Goal: Information Seeking & Learning: Learn about a topic

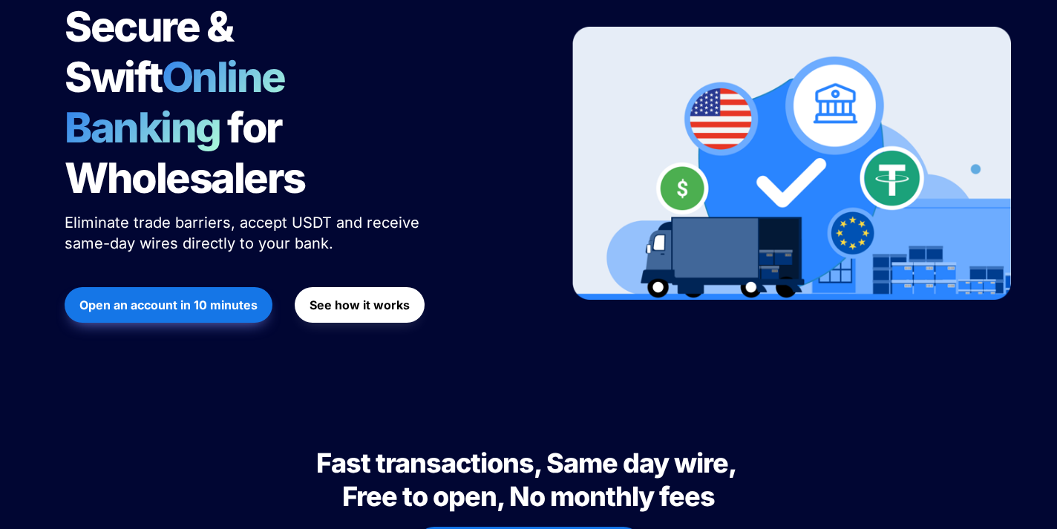
scroll to position [241, 0]
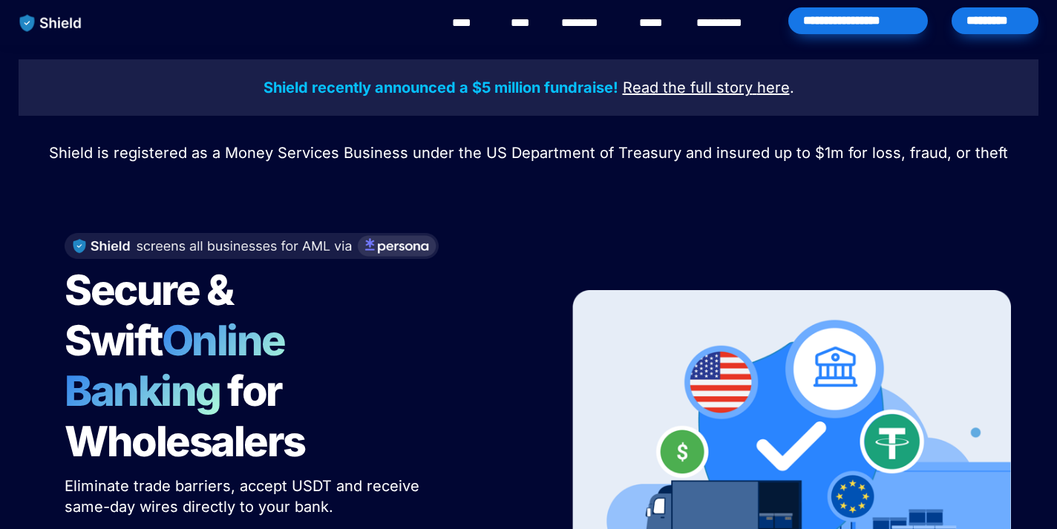
click at [596, 22] on link "********" at bounding box center [587, 23] width 53 height 18
click at [598, 19] on link "********" at bounding box center [587, 23] width 53 height 18
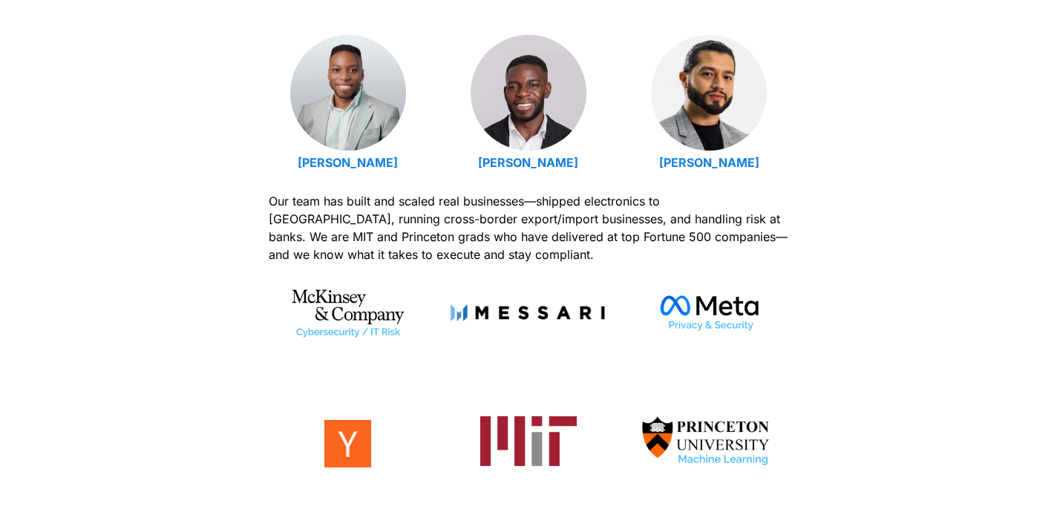
scroll to position [523, 0]
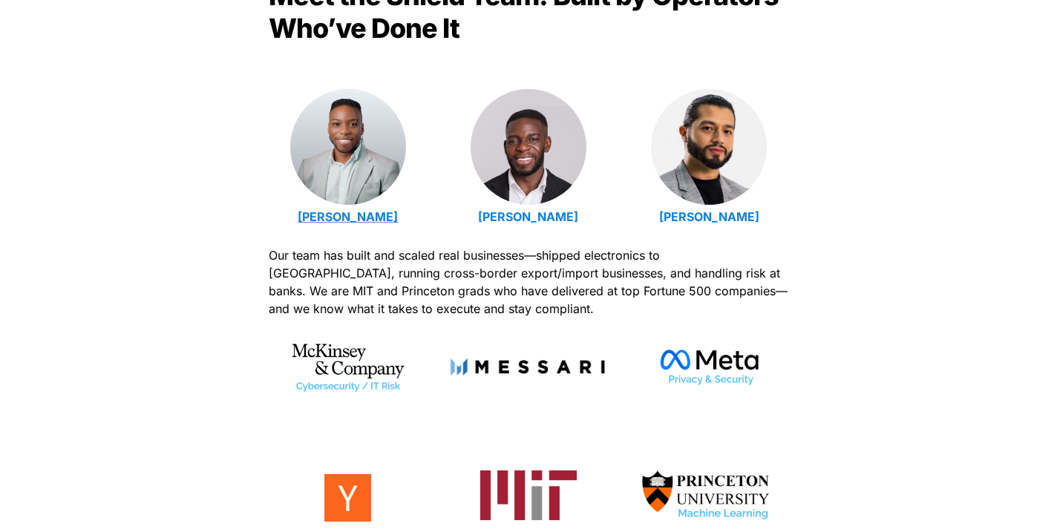
click at [364, 212] on strong "Emmanuel Udotong" at bounding box center [348, 216] width 100 height 15
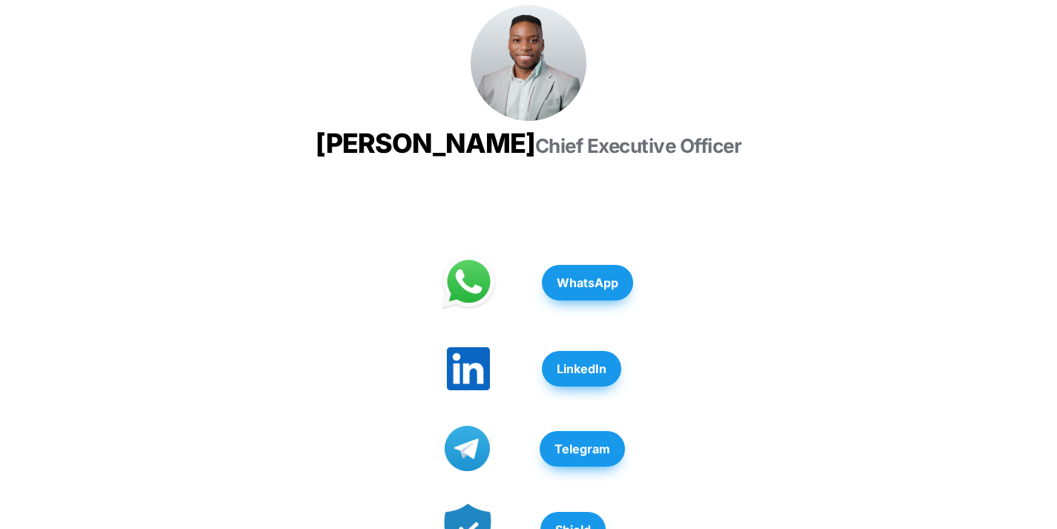
scroll to position [243, 0]
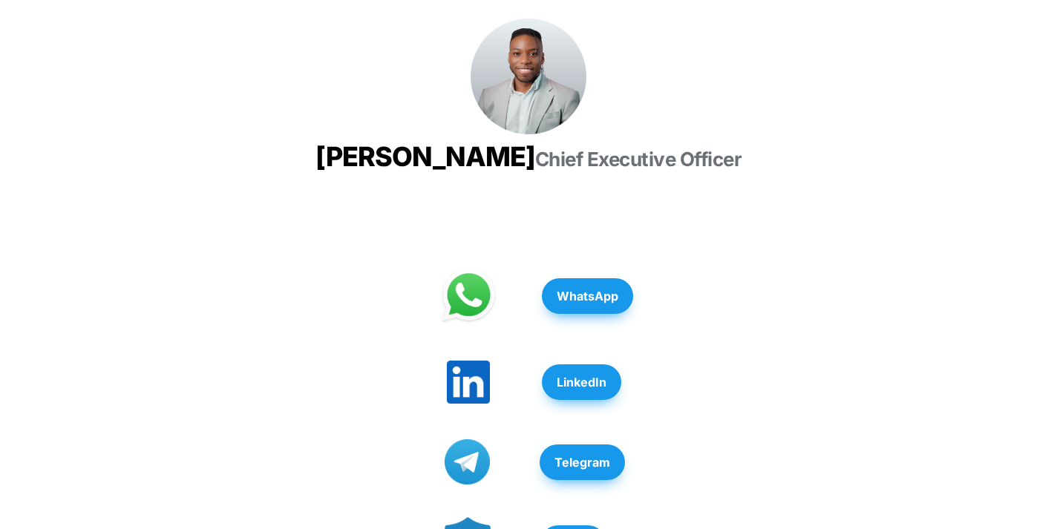
click at [696, 166] on h3 "[PERSON_NAME] Chief Executive Officer" at bounding box center [529, 156] width 520 height 45
copy span "[PERSON_NAME]"
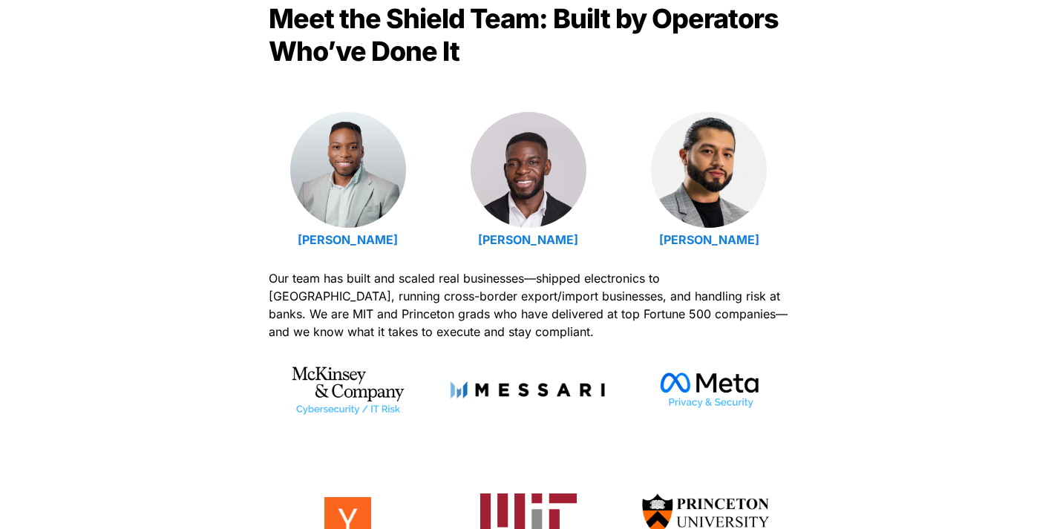
scroll to position [523, 0]
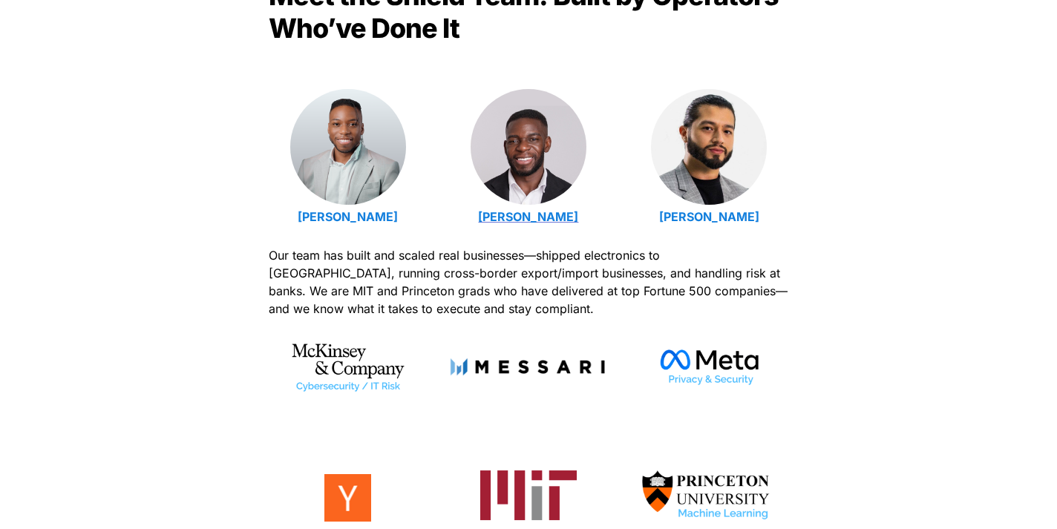
click at [535, 209] on strong "[PERSON_NAME]" at bounding box center [528, 216] width 100 height 15
click at [769, 220] on p "Luis Carchi" at bounding box center [709, 217] width 158 height 24
copy p "Luis Carchi"
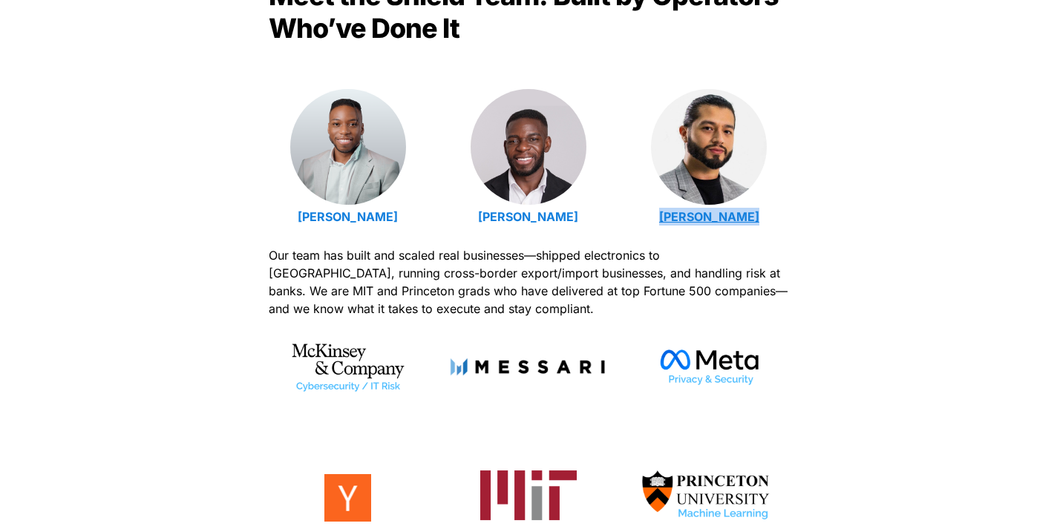
click at [714, 214] on strong "Luis Carchi" at bounding box center [709, 216] width 100 height 15
click at [558, 222] on strong "[PERSON_NAME]" at bounding box center [528, 216] width 100 height 15
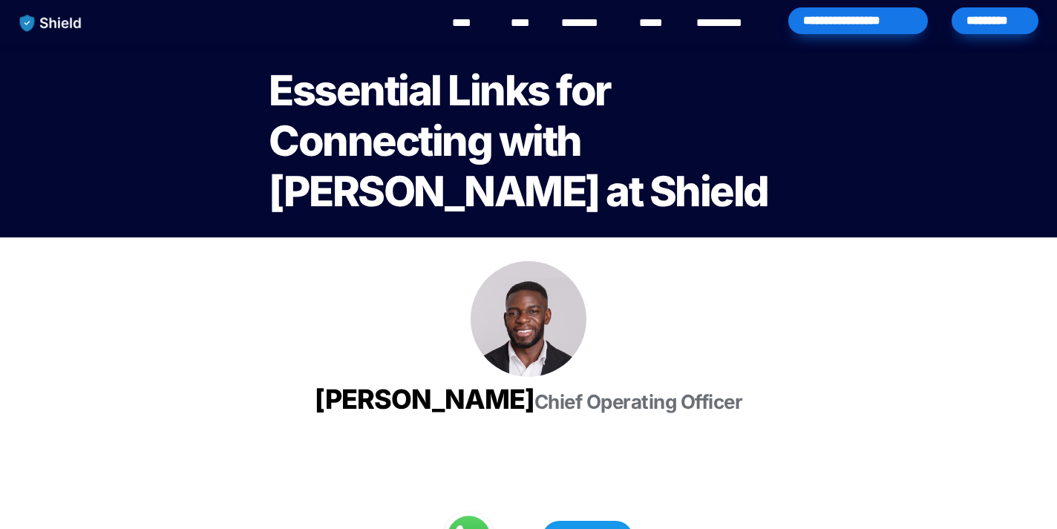
click at [677, 422] on h3 "Isaiah Udotong Chief Operating Officer" at bounding box center [529, 399] width 520 height 45
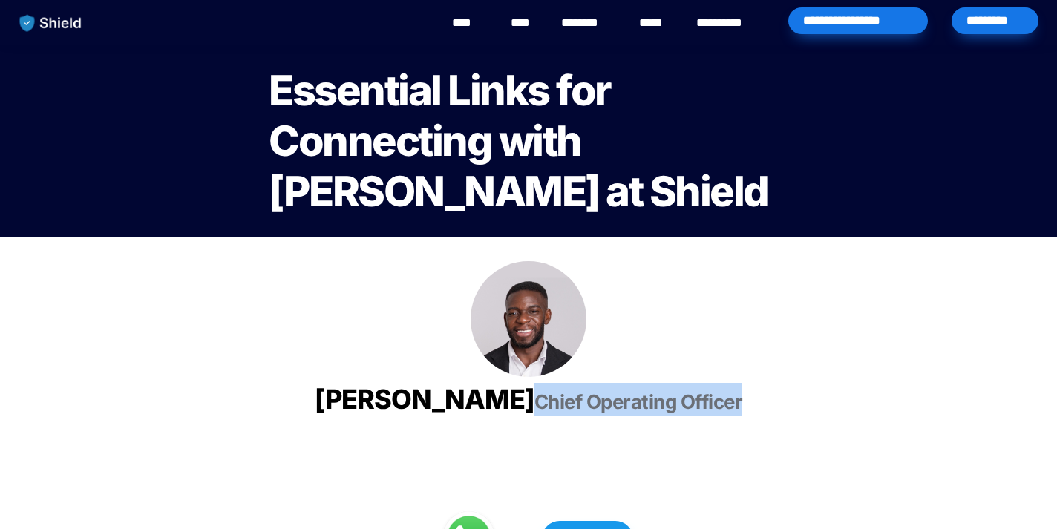
click at [655, 409] on h3 "Isaiah Udotong Chief Operating Officer" at bounding box center [529, 399] width 520 height 45
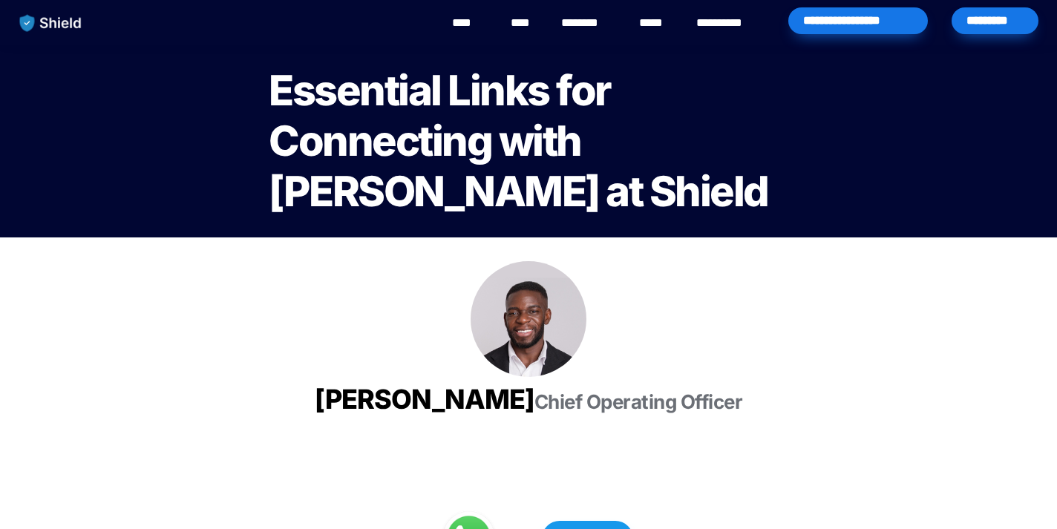
click at [655, 409] on h3 "Isaiah Udotong Chief Operating Officer" at bounding box center [529, 399] width 520 height 45
copy span "[PERSON_NAME]"
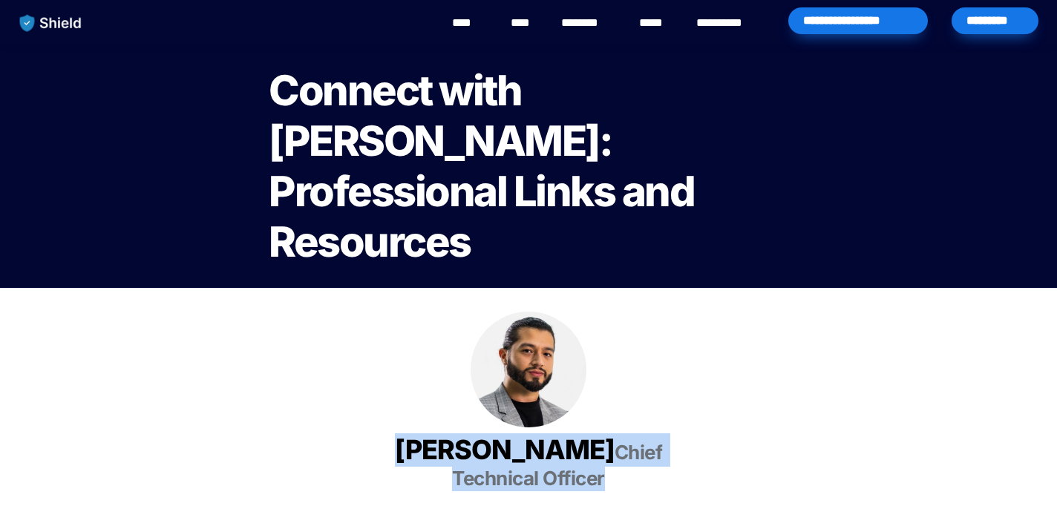
drag, startPoint x: 417, startPoint y: 399, endPoint x: 637, endPoint y: 437, distance: 223.0
click at [637, 437] on h3 "Luis Carchi Chief Technical Officer" at bounding box center [528, 463] width 371 height 70
copy h3 "Luis Carchi Chief Technical Officer"
